Goal: Transaction & Acquisition: Download file/media

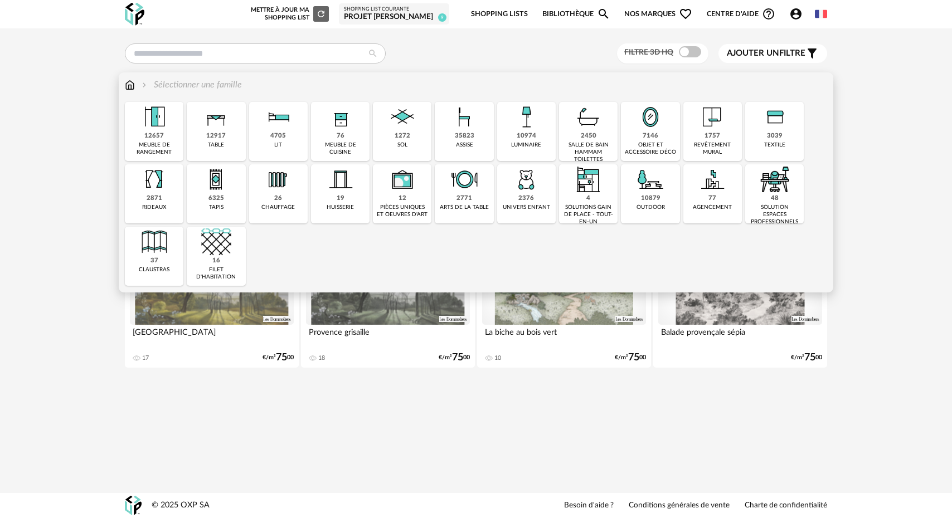
click at [702, 138] on div "1757 revêtement mural" at bounding box center [712, 131] width 59 height 59
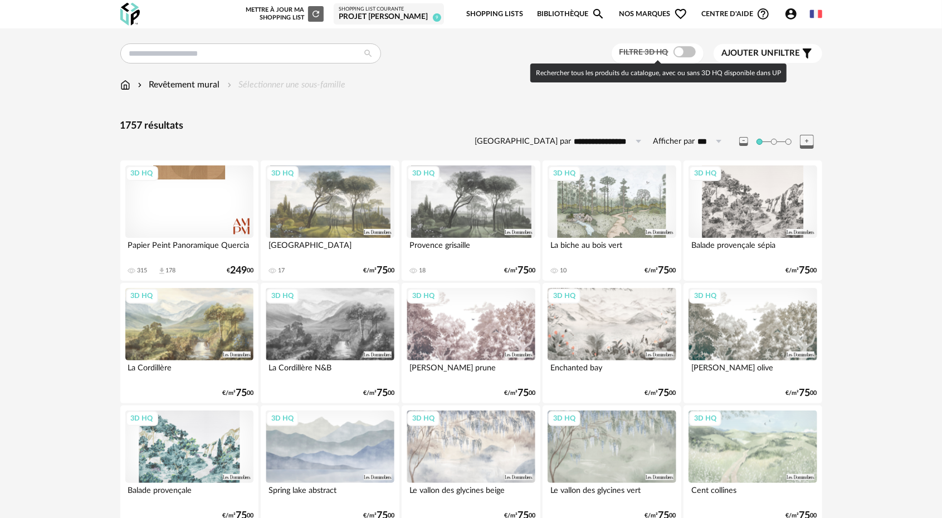
click at [678, 48] on span at bounding box center [685, 51] width 22 height 11
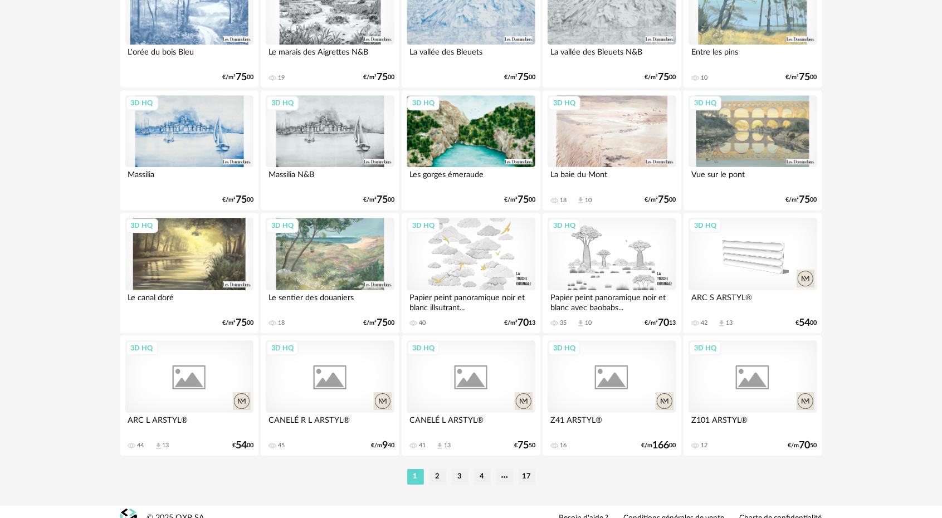
scroll to position [2168, 0]
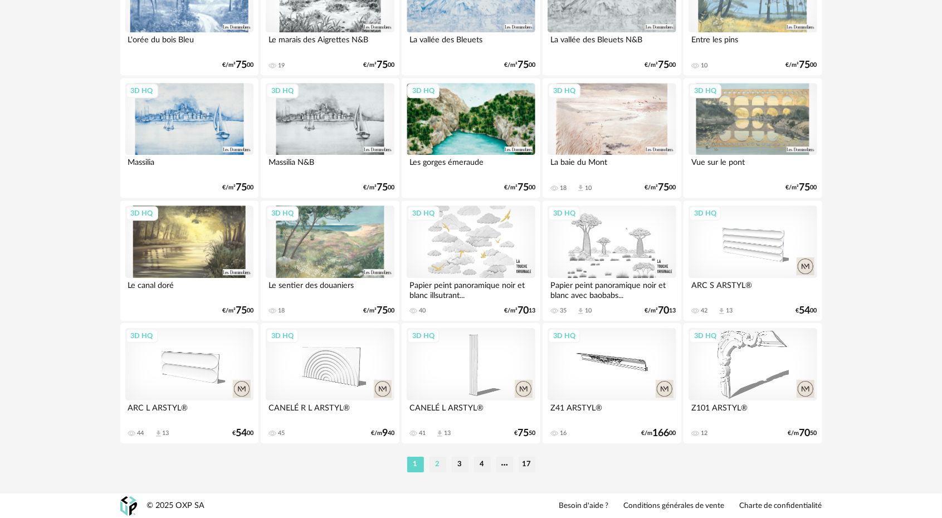
click at [440, 468] on li "2" at bounding box center [438, 465] width 17 height 16
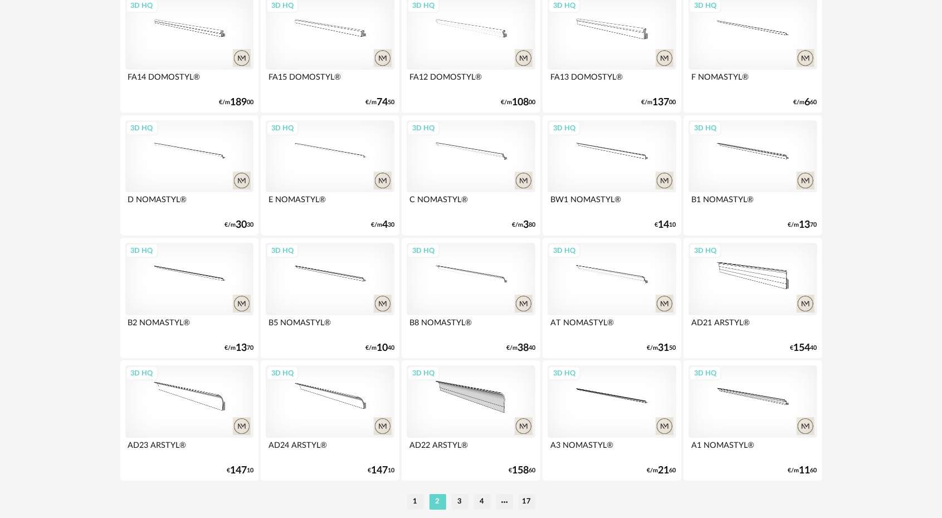
scroll to position [2168, 0]
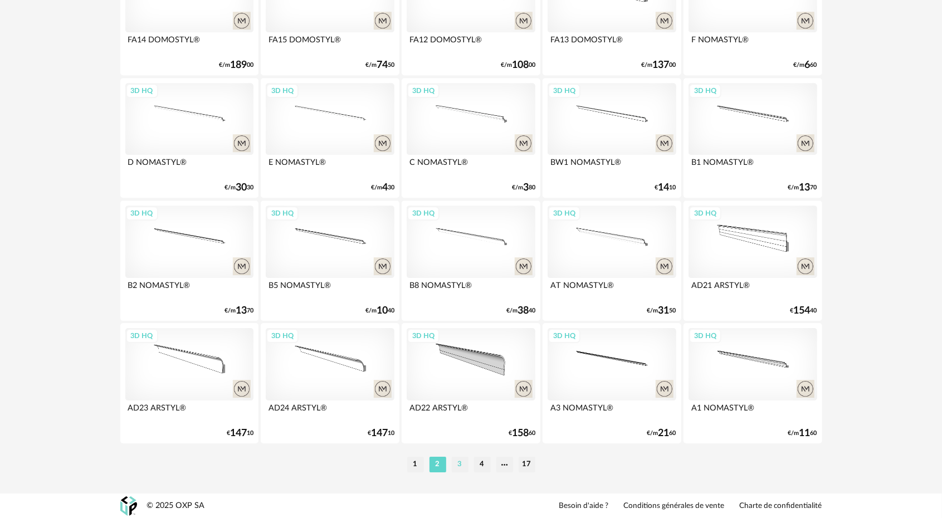
click at [457, 464] on li "3" at bounding box center [460, 465] width 17 height 16
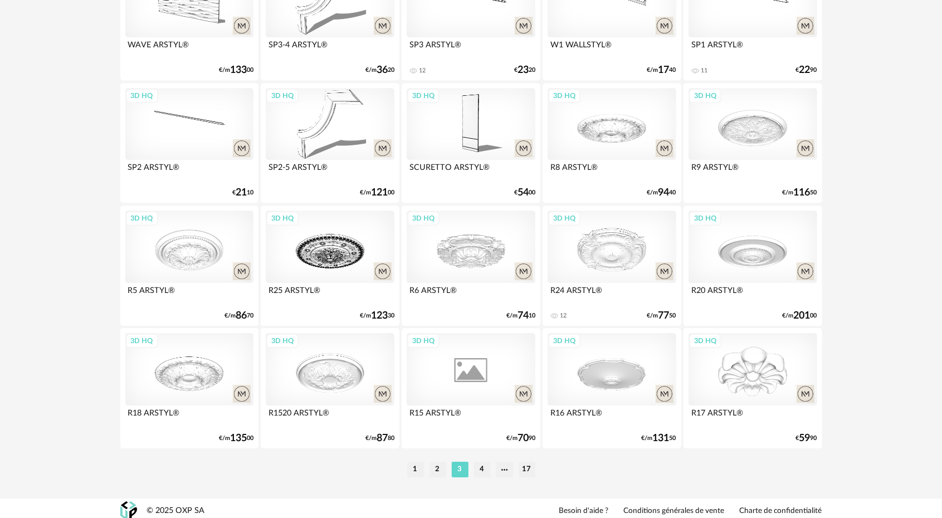
scroll to position [2168, 0]
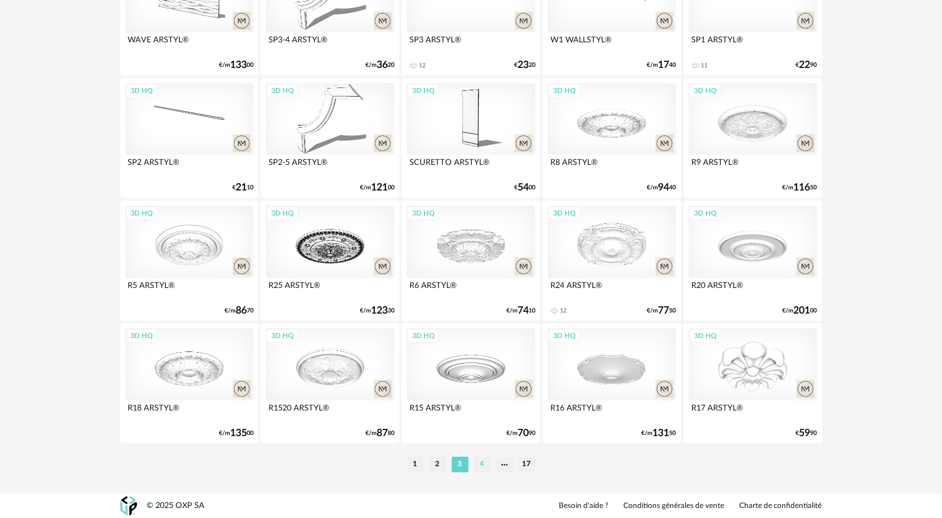
click at [484, 462] on li "4" at bounding box center [482, 465] width 17 height 16
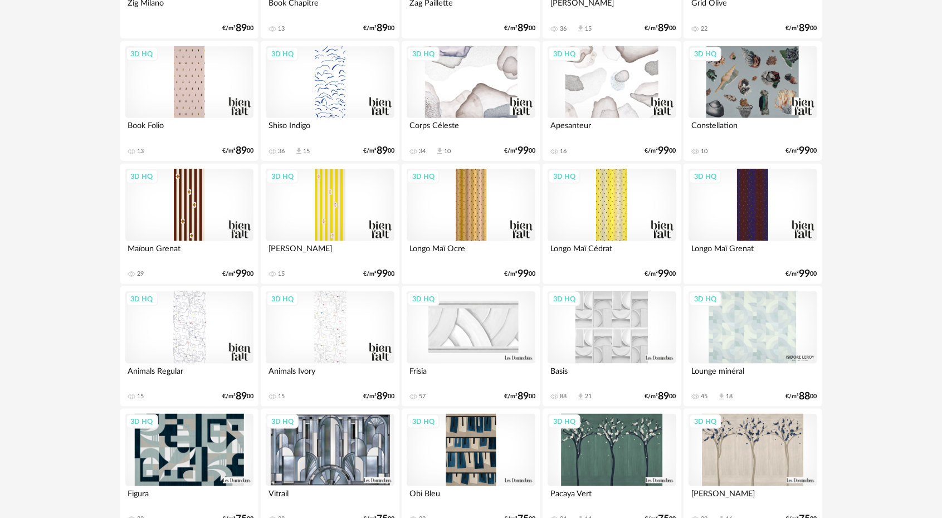
scroll to position [892, 0]
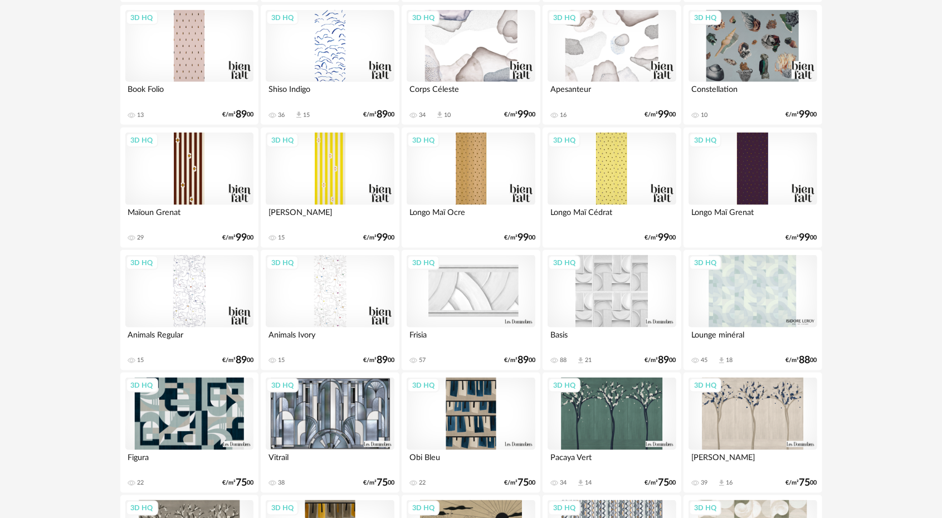
click at [595, 310] on div "3D HQ" at bounding box center [612, 291] width 128 height 72
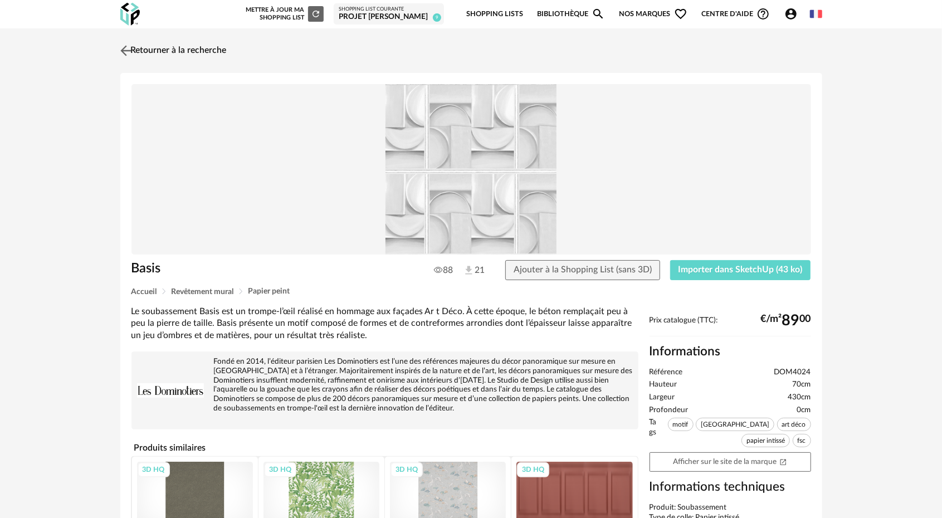
click at [125, 48] on img at bounding box center [126, 50] width 16 height 16
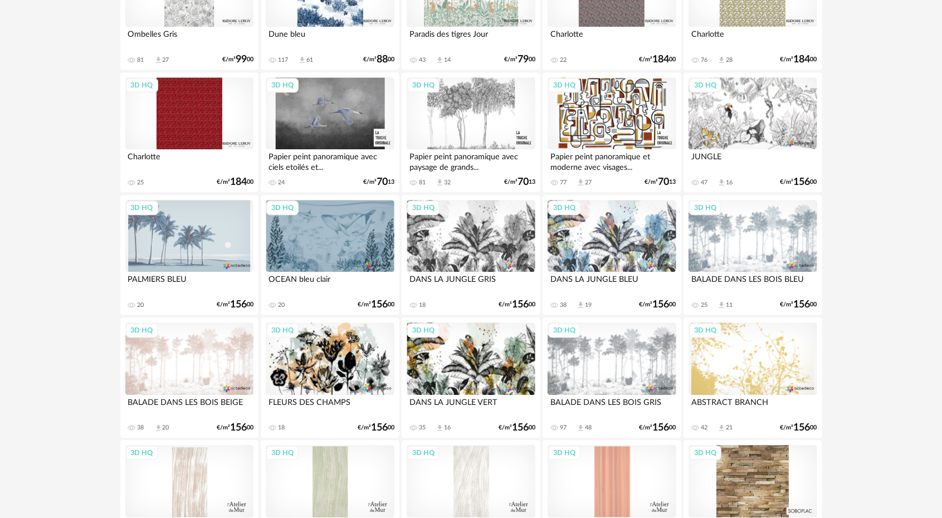
scroll to position [2168, 0]
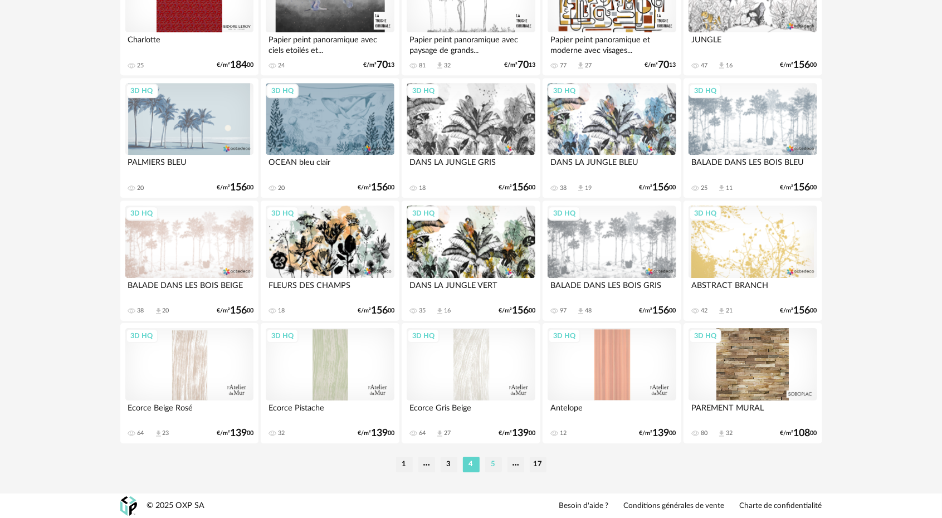
click at [493, 467] on li "5" at bounding box center [493, 465] width 17 height 16
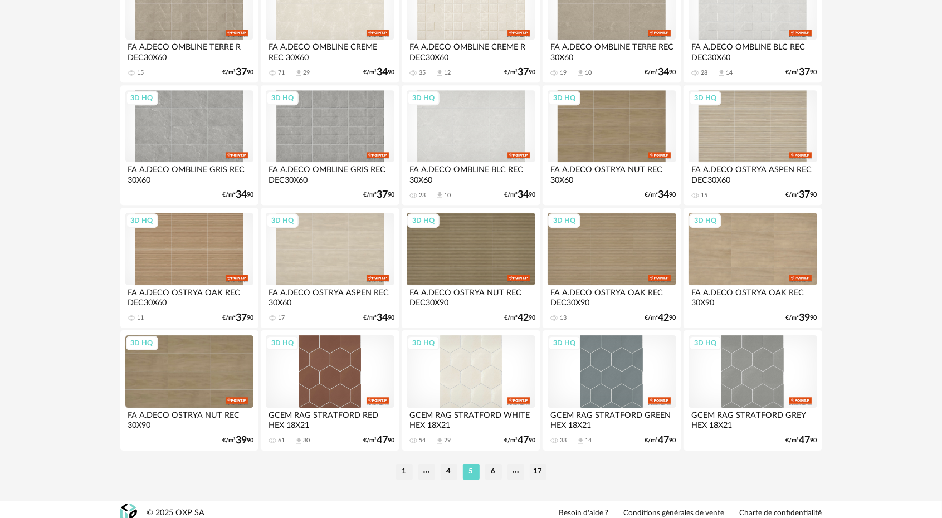
scroll to position [2168, 0]
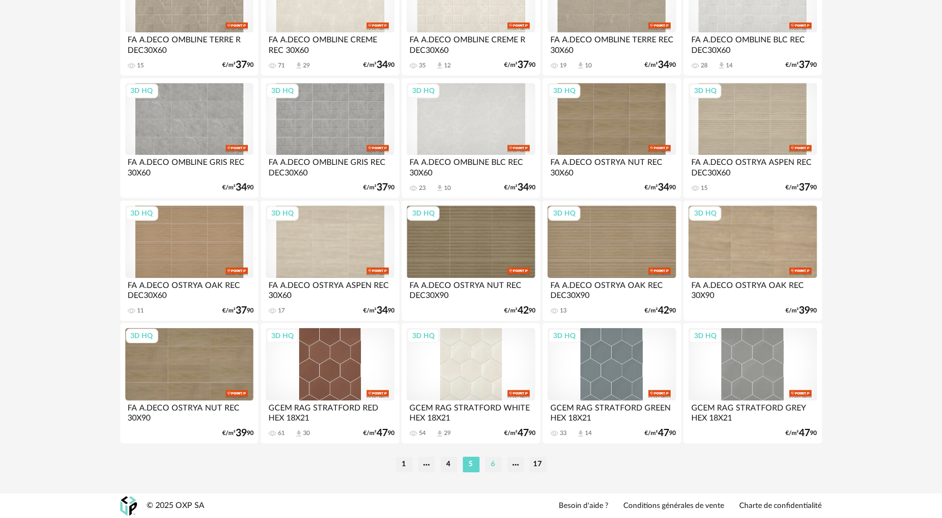
click at [497, 466] on li "6" at bounding box center [493, 465] width 17 height 16
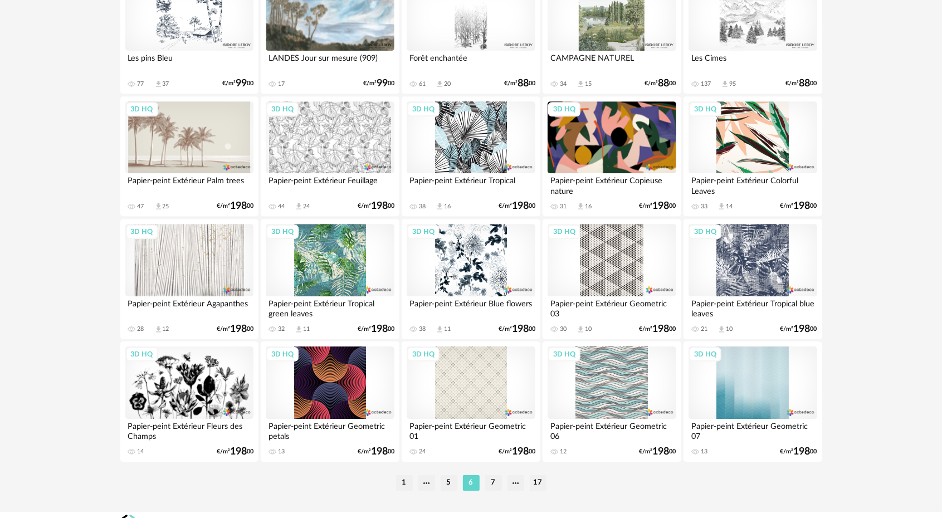
scroll to position [2168, 0]
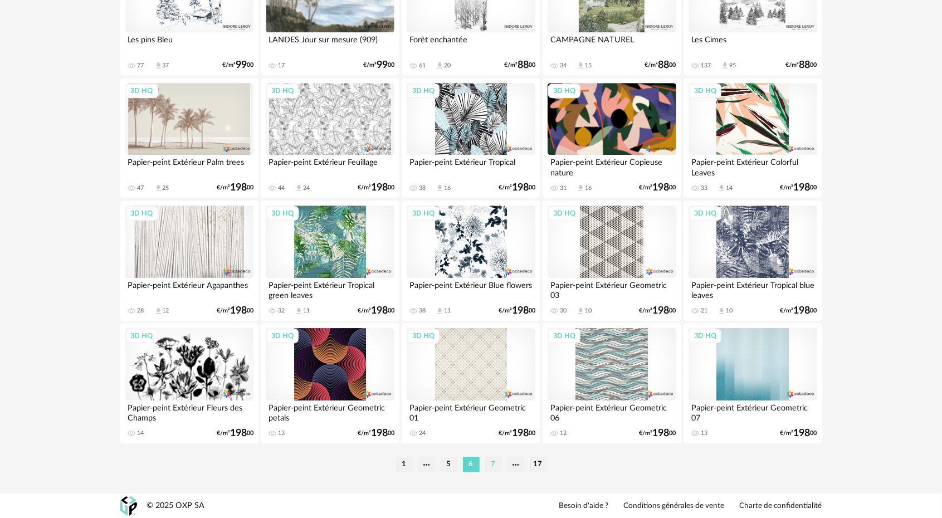
click at [492, 464] on li "7" at bounding box center [493, 465] width 17 height 16
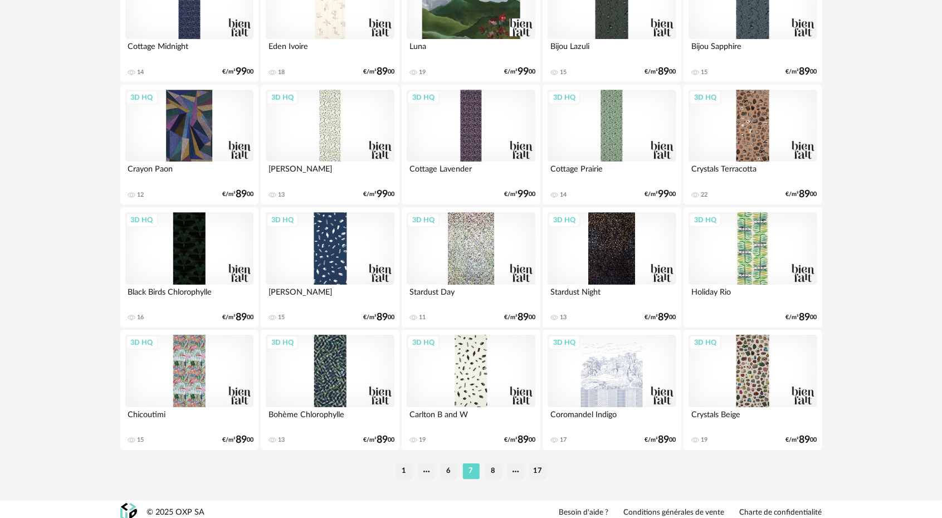
scroll to position [2168, 0]
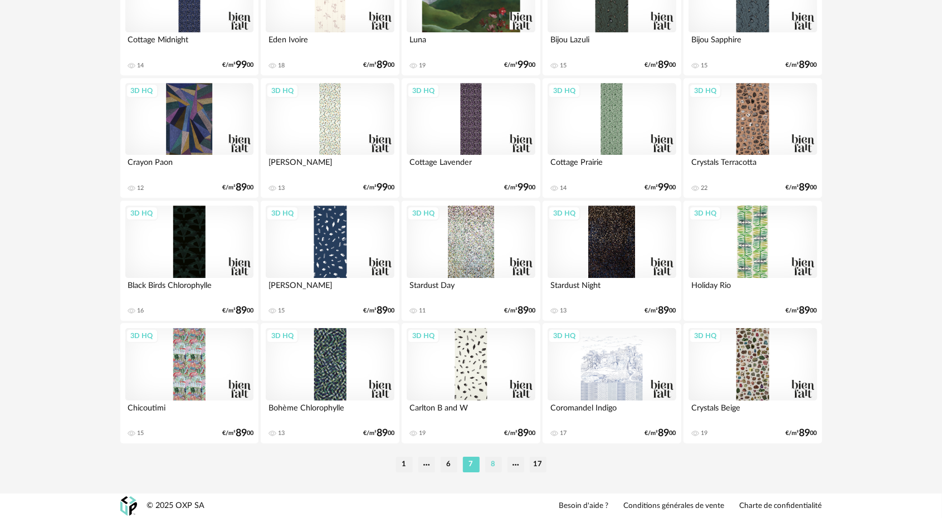
click at [492, 469] on li "8" at bounding box center [493, 465] width 17 height 16
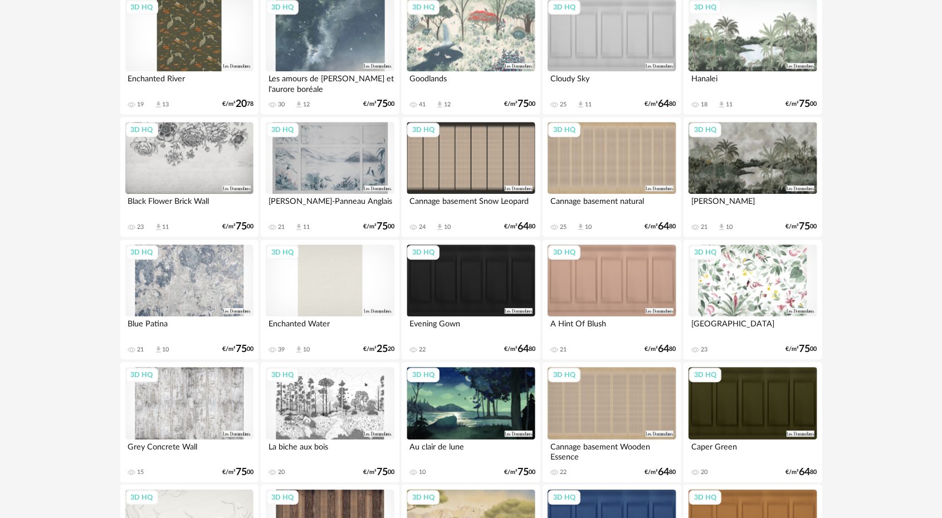
scroll to position [2168, 0]
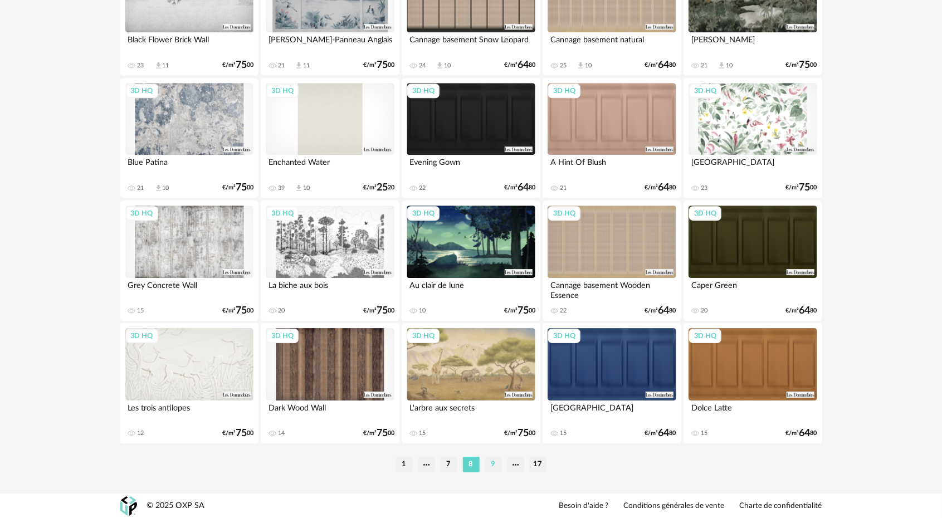
click at [497, 464] on li "9" at bounding box center [493, 465] width 17 height 16
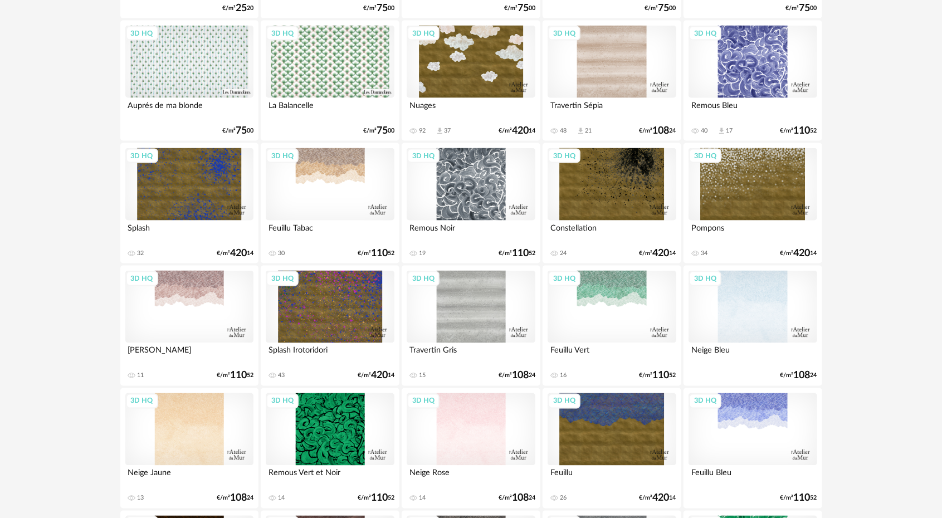
scroll to position [1115, 0]
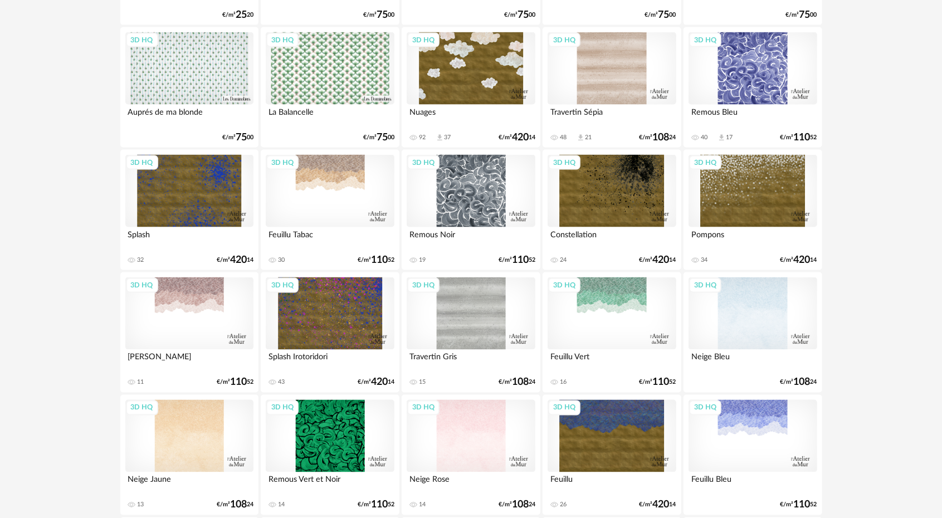
click at [196, 196] on div "3D HQ" at bounding box center [189, 191] width 128 height 72
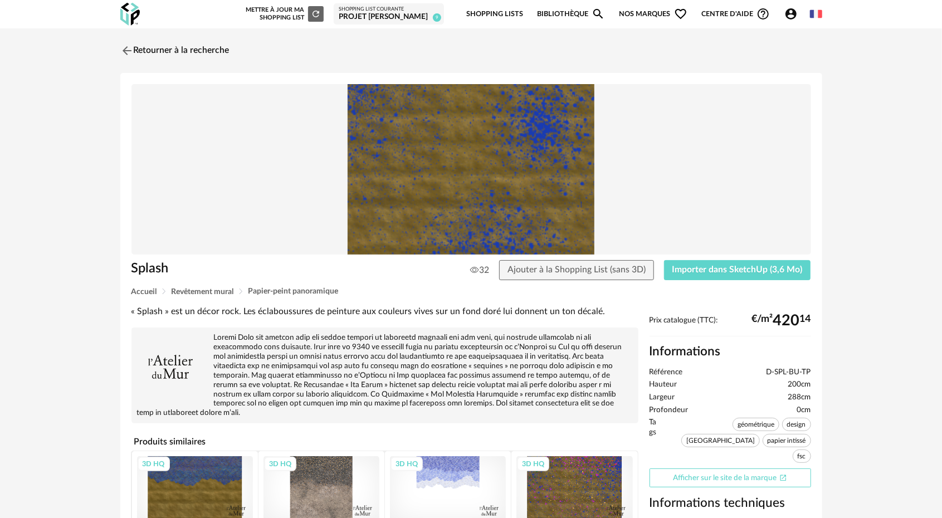
click at [707, 469] on link "Afficher sur le site de la marque Open In New icon" at bounding box center [731, 479] width 162 height 20
click at [125, 49] on img at bounding box center [126, 50] width 16 height 16
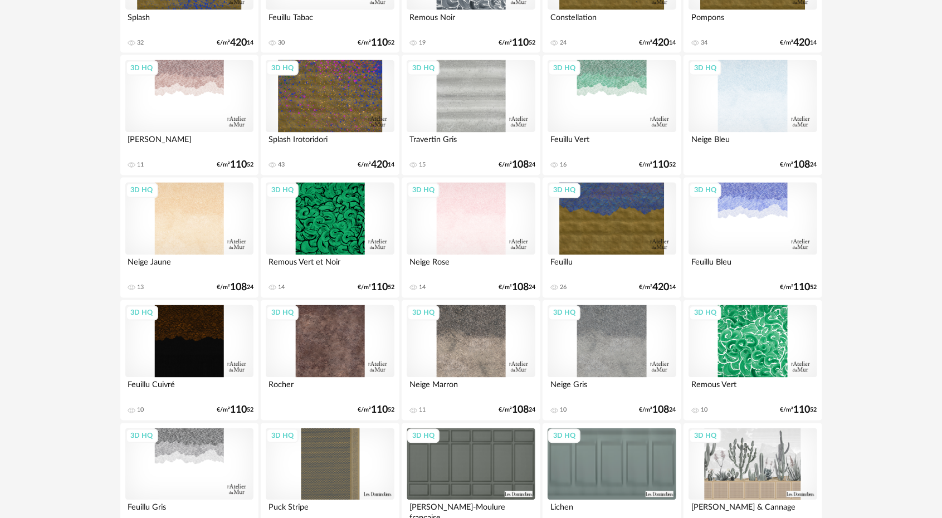
scroll to position [2168, 0]
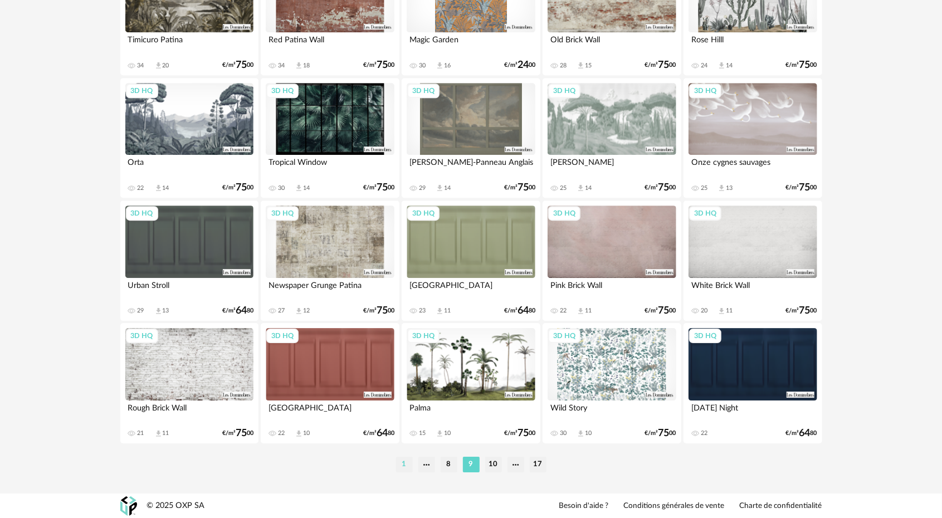
click at [401, 465] on li "1" at bounding box center [404, 465] width 17 height 16
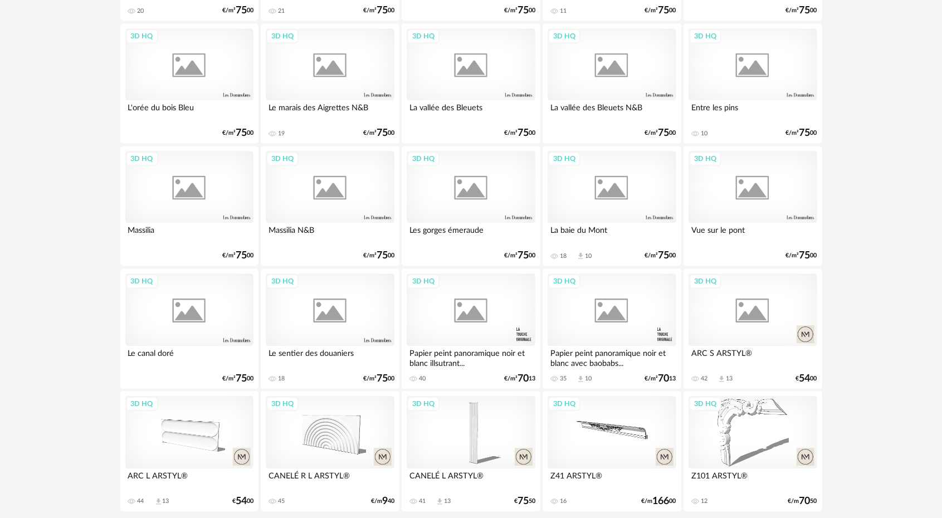
scroll to position [2168, 0]
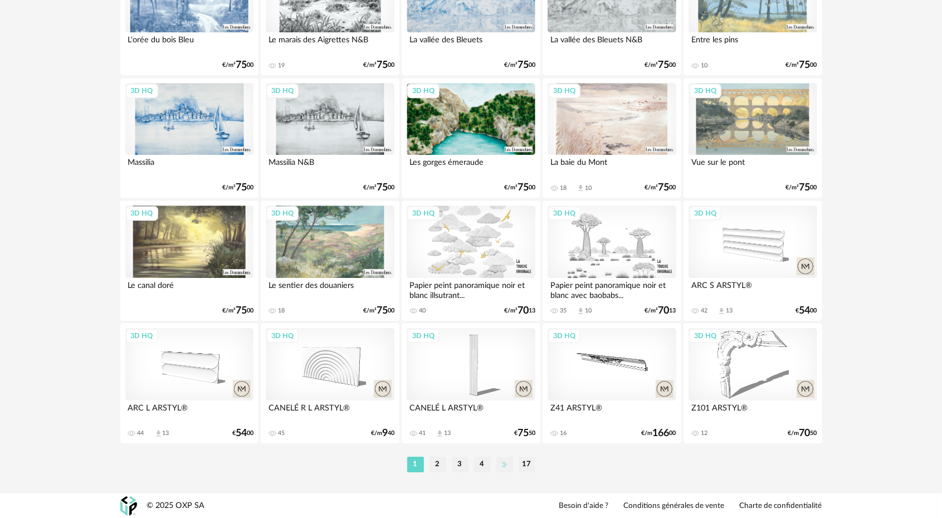
click at [502, 461] on li at bounding box center [505, 465] width 17 height 16
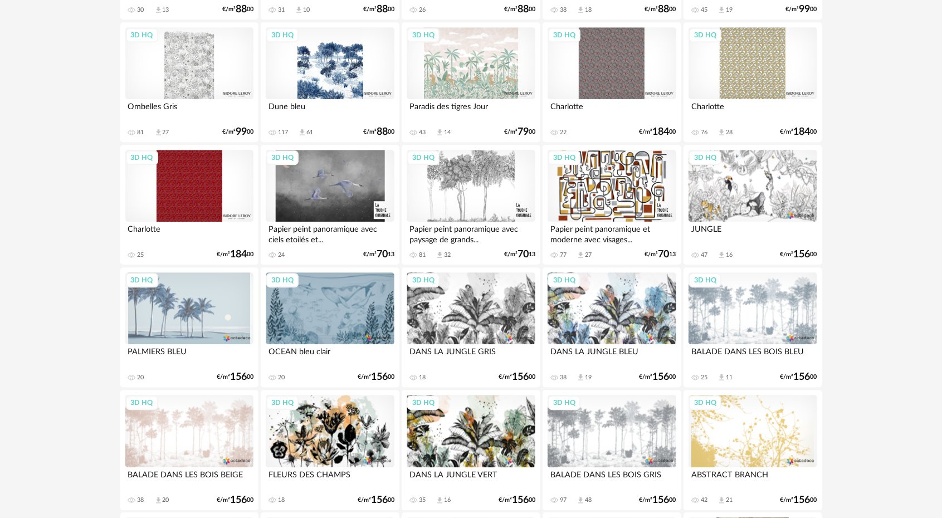
scroll to position [2168, 0]
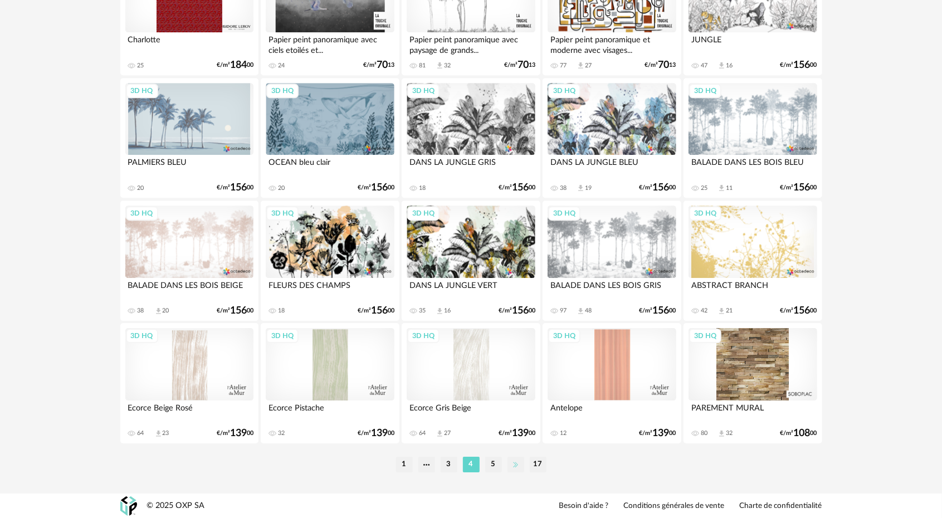
click at [515, 466] on li at bounding box center [516, 465] width 17 height 16
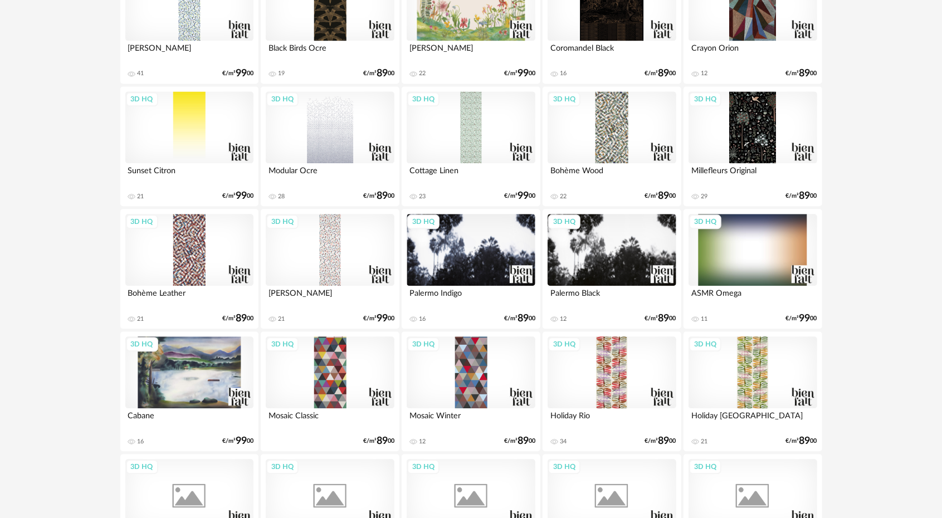
scroll to position [2168, 0]
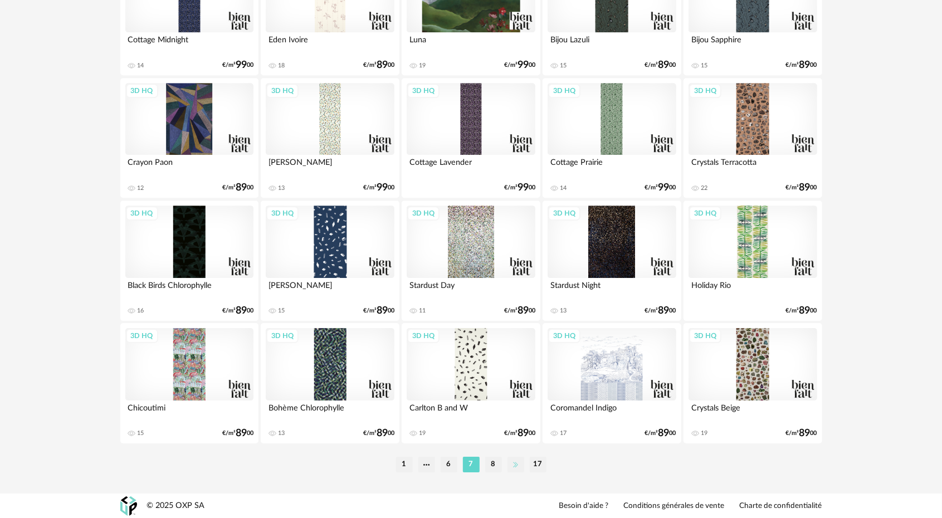
click at [516, 468] on li at bounding box center [516, 465] width 17 height 16
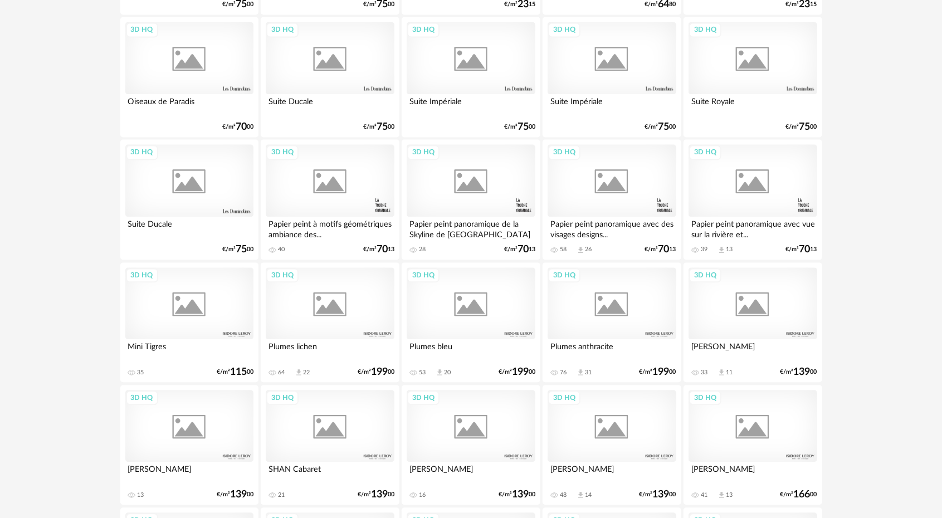
scroll to position [2168, 0]
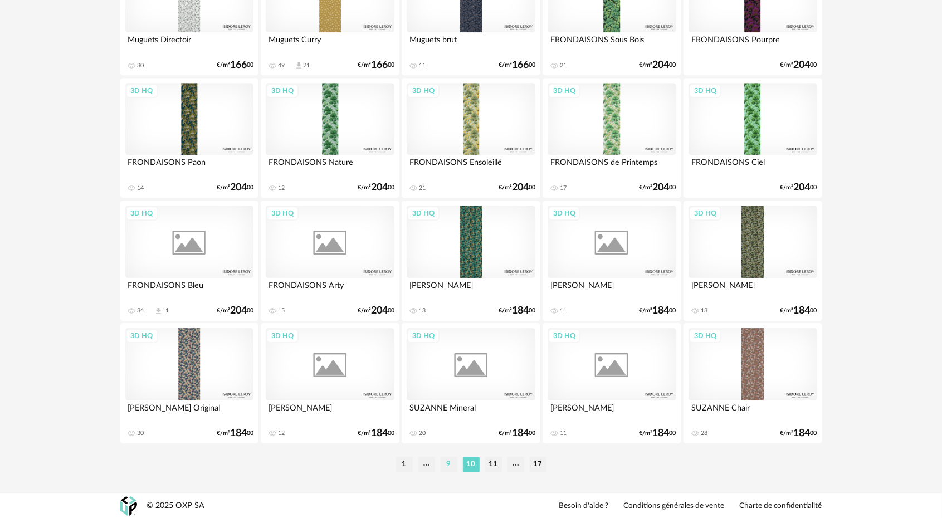
click at [449, 463] on li "9" at bounding box center [449, 465] width 17 height 16
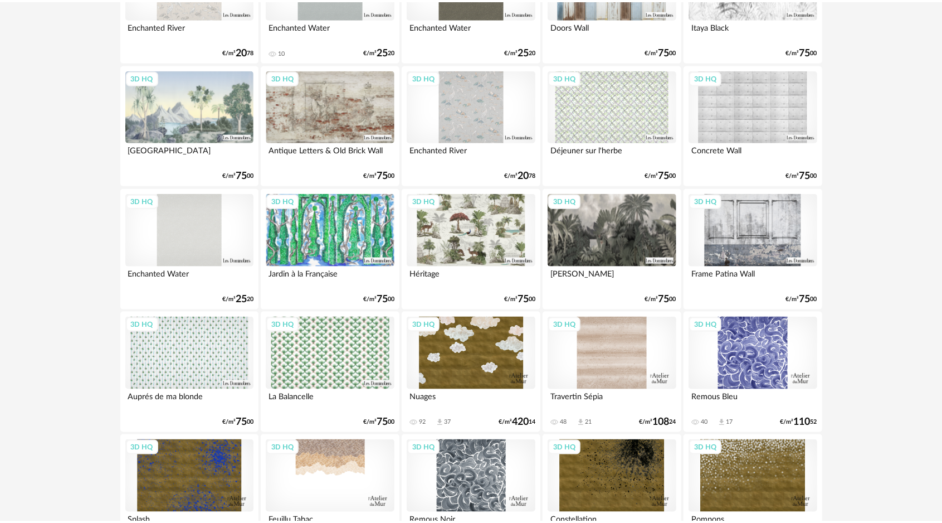
scroll to position [836, 0]
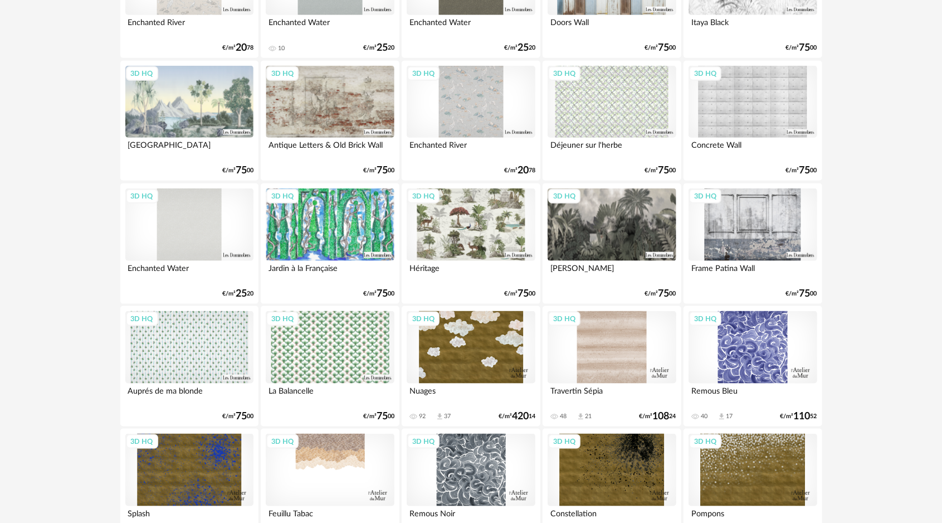
click at [226, 455] on div "3D HQ" at bounding box center [189, 470] width 128 height 72
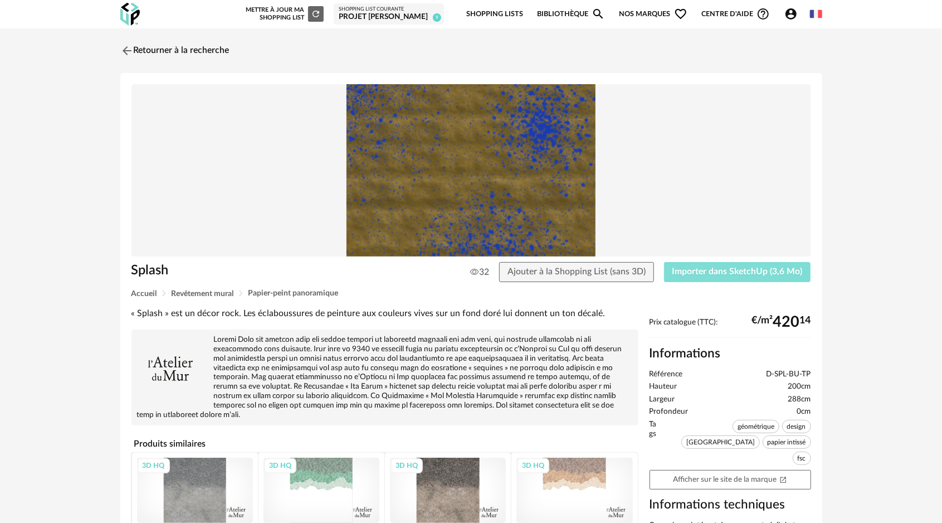
click at [782, 268] on span "Importer dans SketchUp (3,6 Mo)" at bounding box center [738, 271] width 130 height 9
